Goal: Task Accomplishment & Management: Use online tool/utility

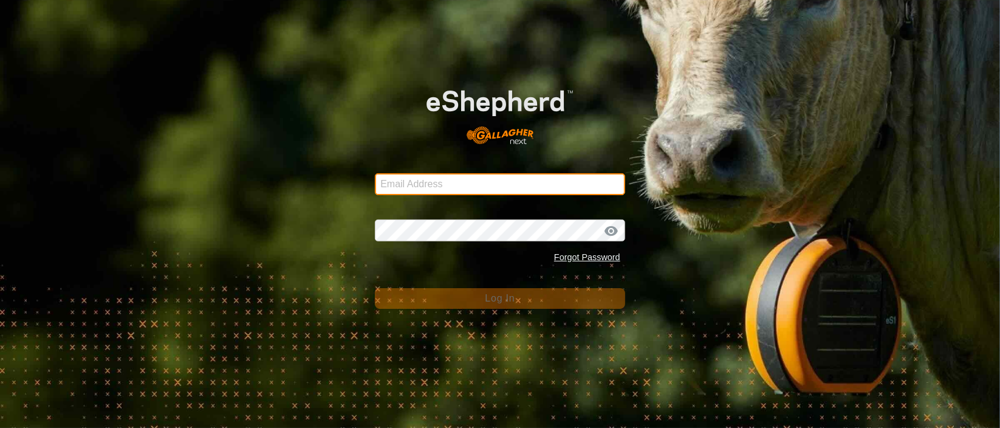
type input "[PERSON_NAME][EMAIL_ADDRESS][DOMAIN_NAME]"
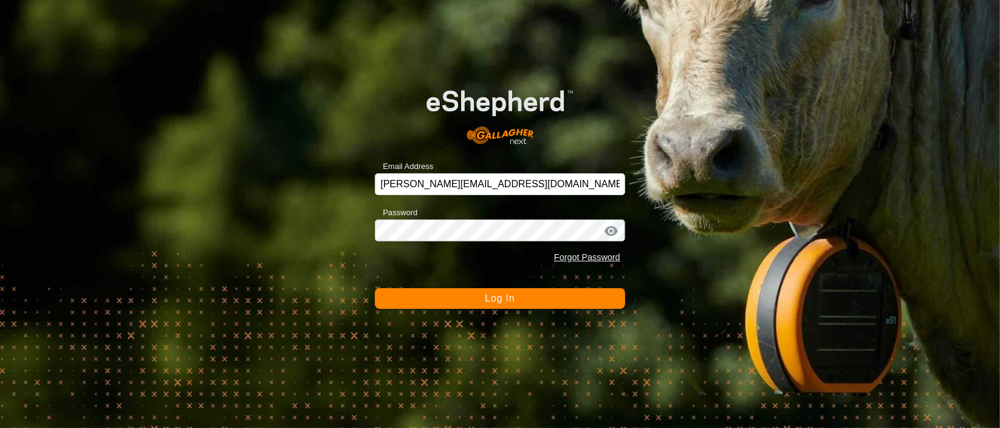
click at [493, 299] on span "Log In" at bounding box center [500, 298] width 30 height 10
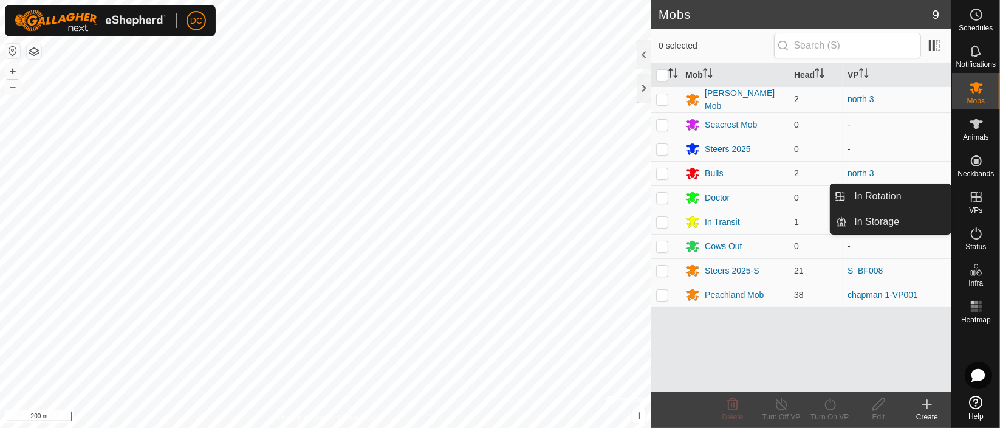
click at [976, 199] on icon at bounding box center [976, 196] width 11 height 11
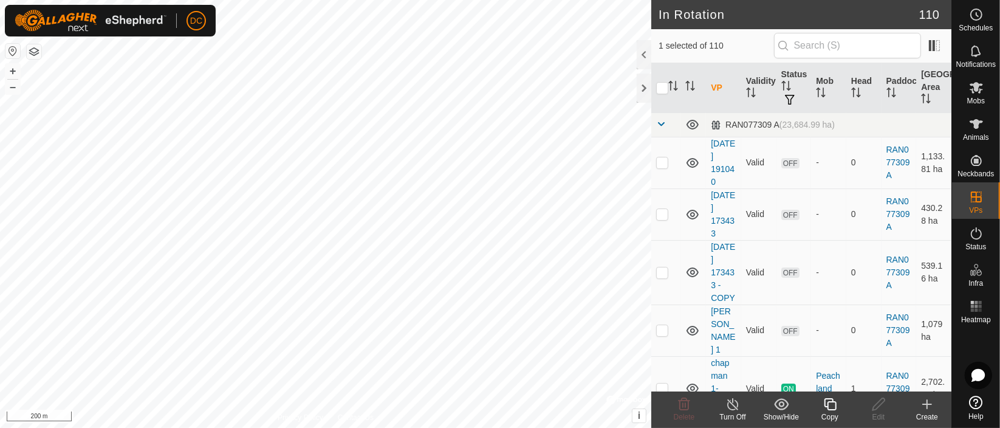
click at [833, 407] on icon at bounding box center [830, 404] width 15 height 15
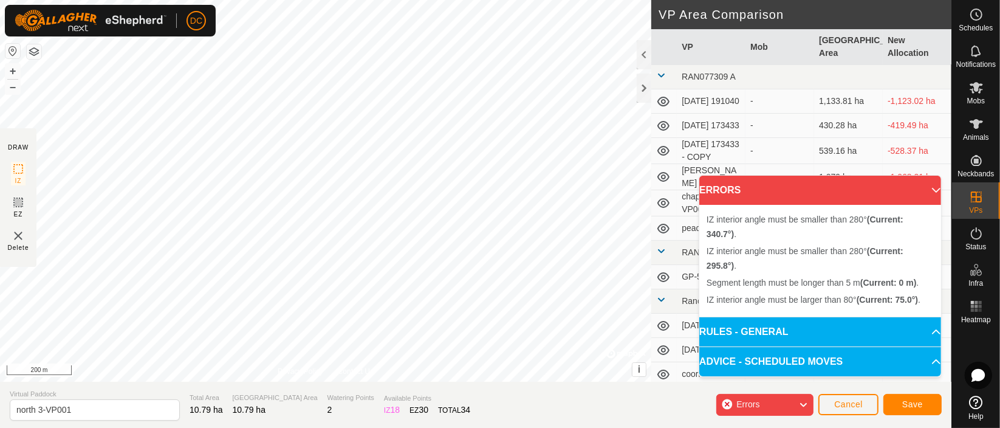
click at [220, 226] on div "IZ interior angle must be larger than 80° (Current: 75.0°) . + – ⇧ i © Mapbox ,…" at bounding box center [325, 191] width 651 height 382
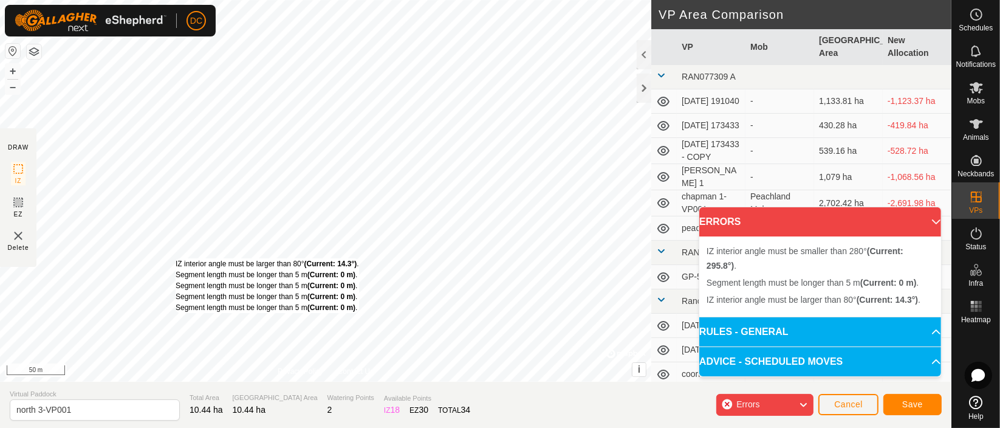
drag, startPoint x: 216, startPoint y: 235, endPoint x: 176, endPoint y: 258, distance: 47.1
click at [176, 258] on div "IZ interior angle must be larger than 80° (Current: 14.3°) . Segment length mus…" at bounding box center [325, 191] width 651 height 382
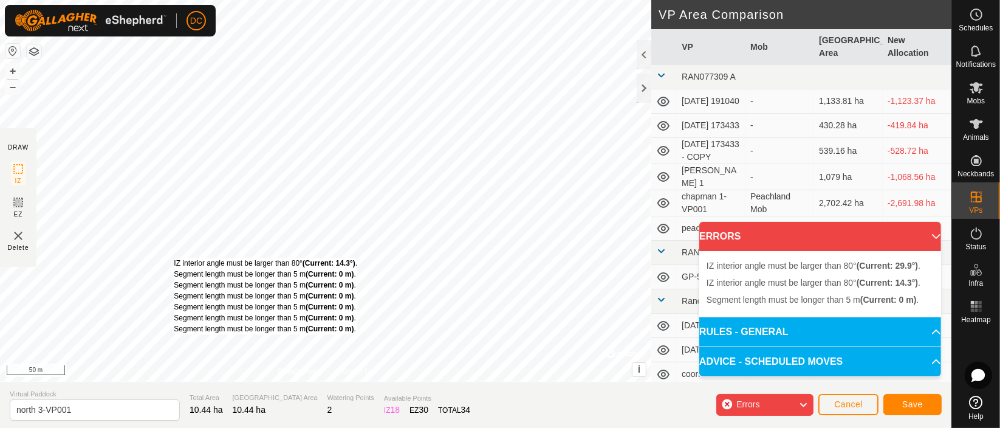
click at [174, 258] on div "IZ interior angle must be larger than 80° (Current: 14.3°) . Segment length mus…" at bounding box center [325, 191] width 651 height 382
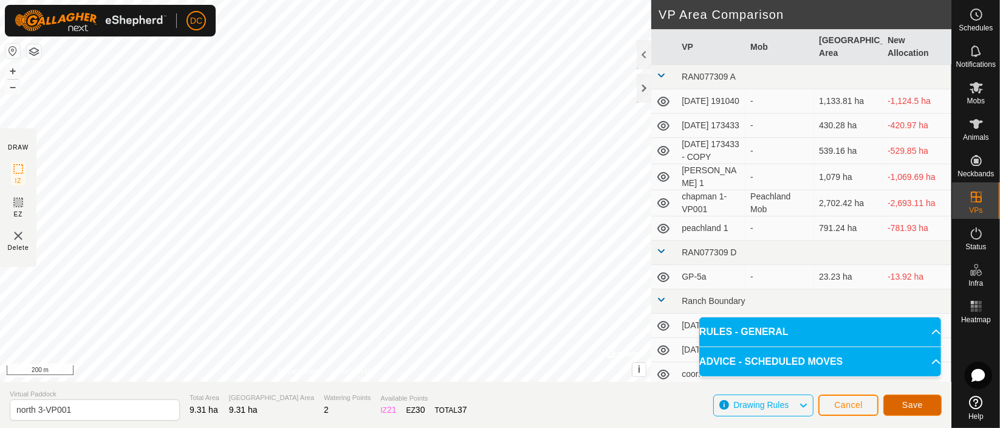
click at [913, 405] on span "Save" at bounding box center [912, 405] width 21 height 10
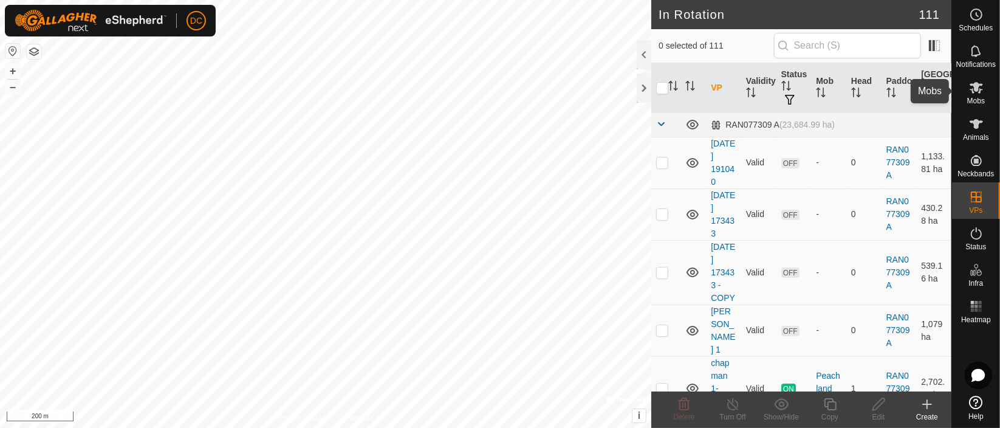
click at [978, 89] on icon at bounding box center [976, 88] width 13 height 12
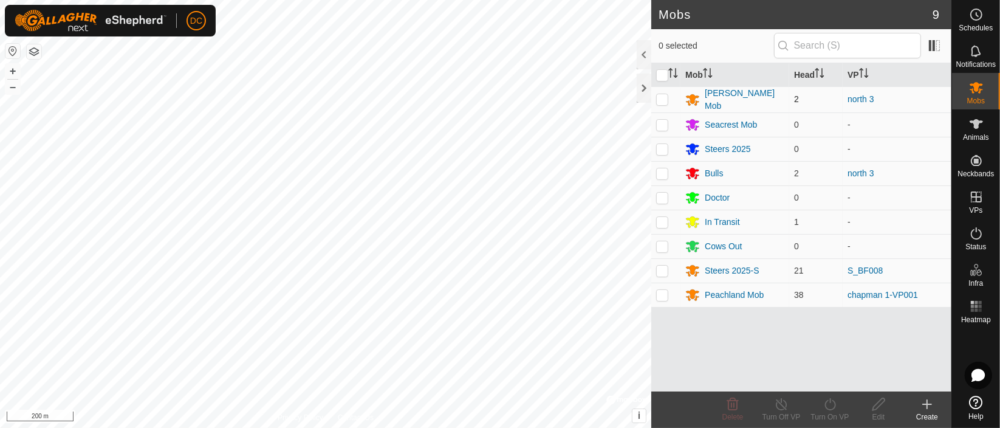
click at [668, 100] on td at bounding box center [665, 99] width 29 height 26
checkbox input "true"
click at [662, 171] on p-checkbox at bounding box center [662, 173] width 12 height 10
checkbox input "true"
click at [831, 404] on icon at bounding box center [830, 404] width 15 height 15
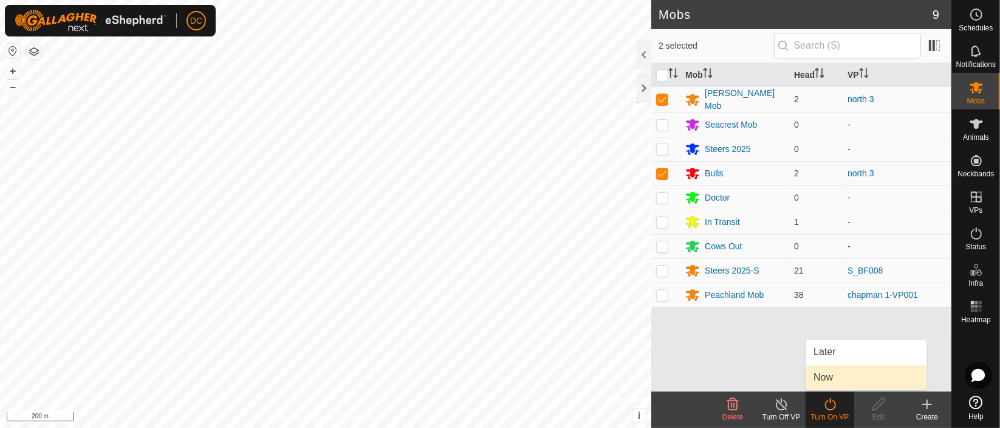
click at [831, 376] on link "Now" at bounding box center [866, 377] width 120 height 24
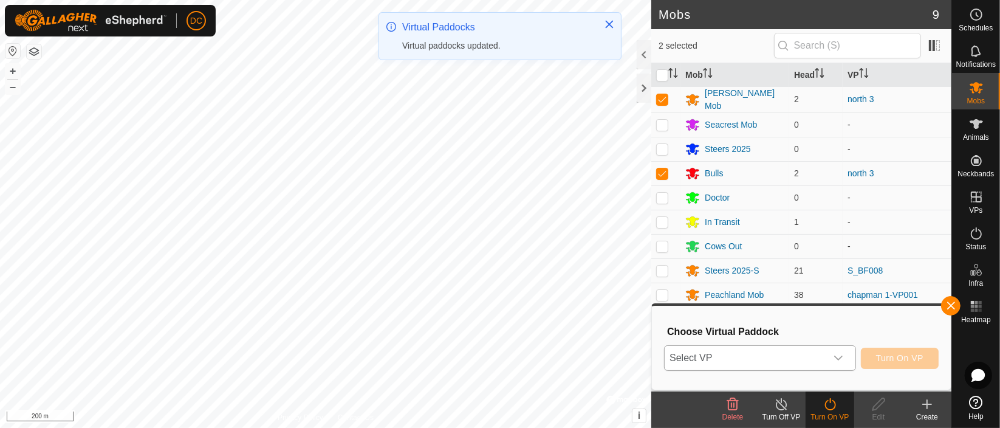
click at [833, 353] on div "dropdown trigger" at bounding box center [838, 358] width 24 height 24
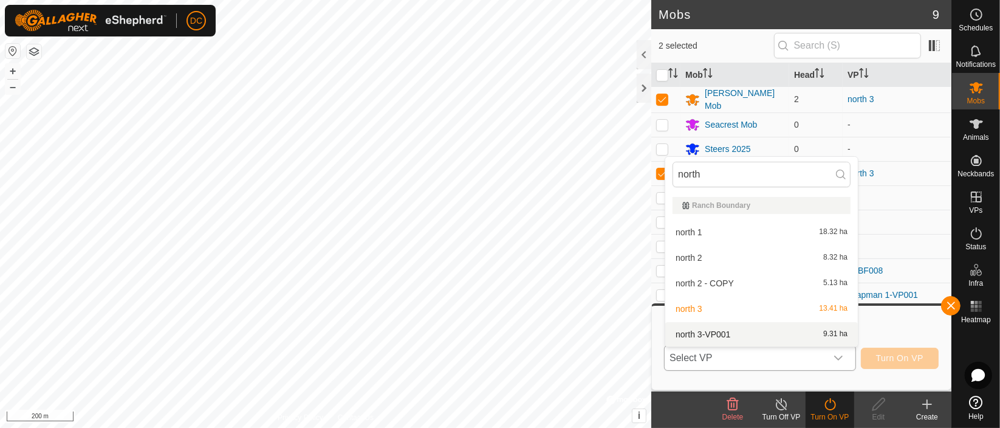
type input "north"
click at [726, 337] on li "north 3-VP001 9.31 ha" at bounding box center [761, 334] width 193 height 24
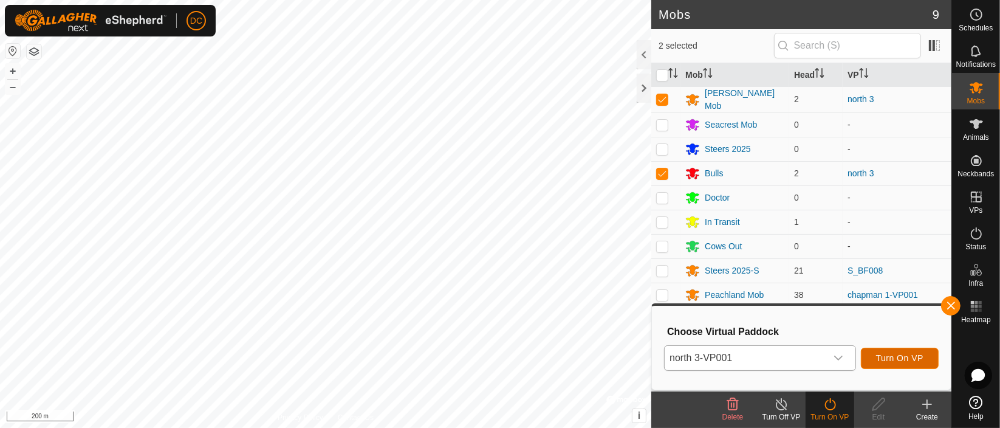
click at [899, 354] on span "Turn On VP" at bounding box center [899, 358] width 47 height 10
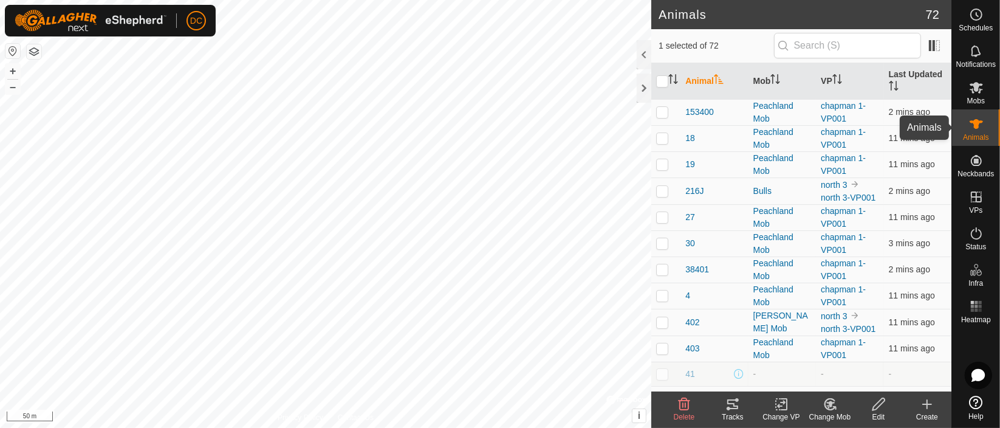
click at [978, 127] on icon at bounding box center [976, 124] width 15 height 15
click at [779, 77] on icon "Activate to sort" at bounding box center [775, 79] width 10 height 10
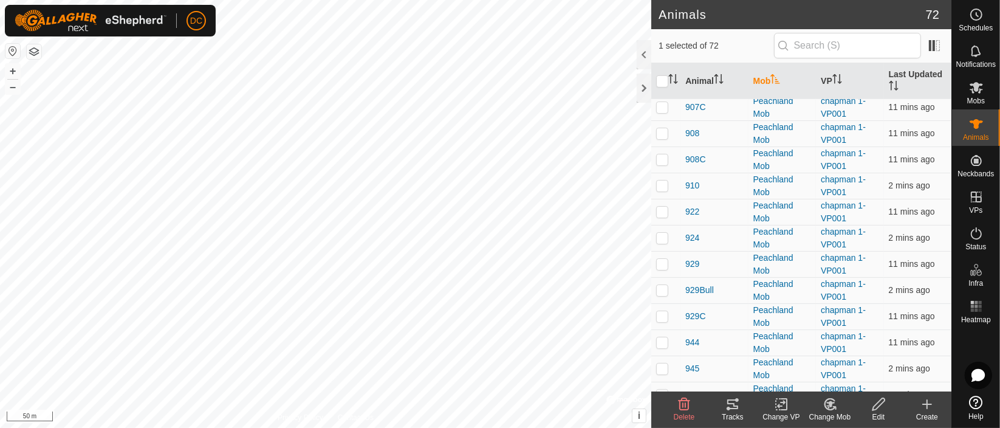
scroll to position [608, 0]
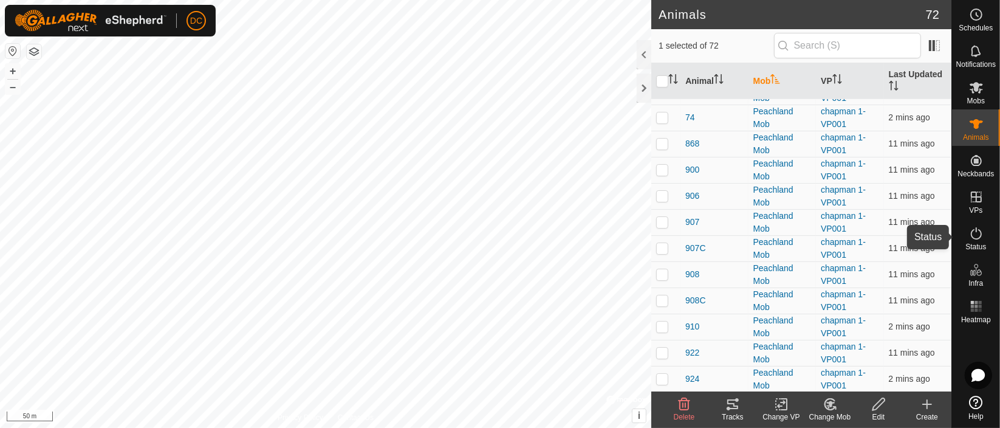
click at [973, 235] on icon at bounding box center [976, 233] width 15 height 15
